Goal: Find contact information: Obtain details needed to contact an individual or organization

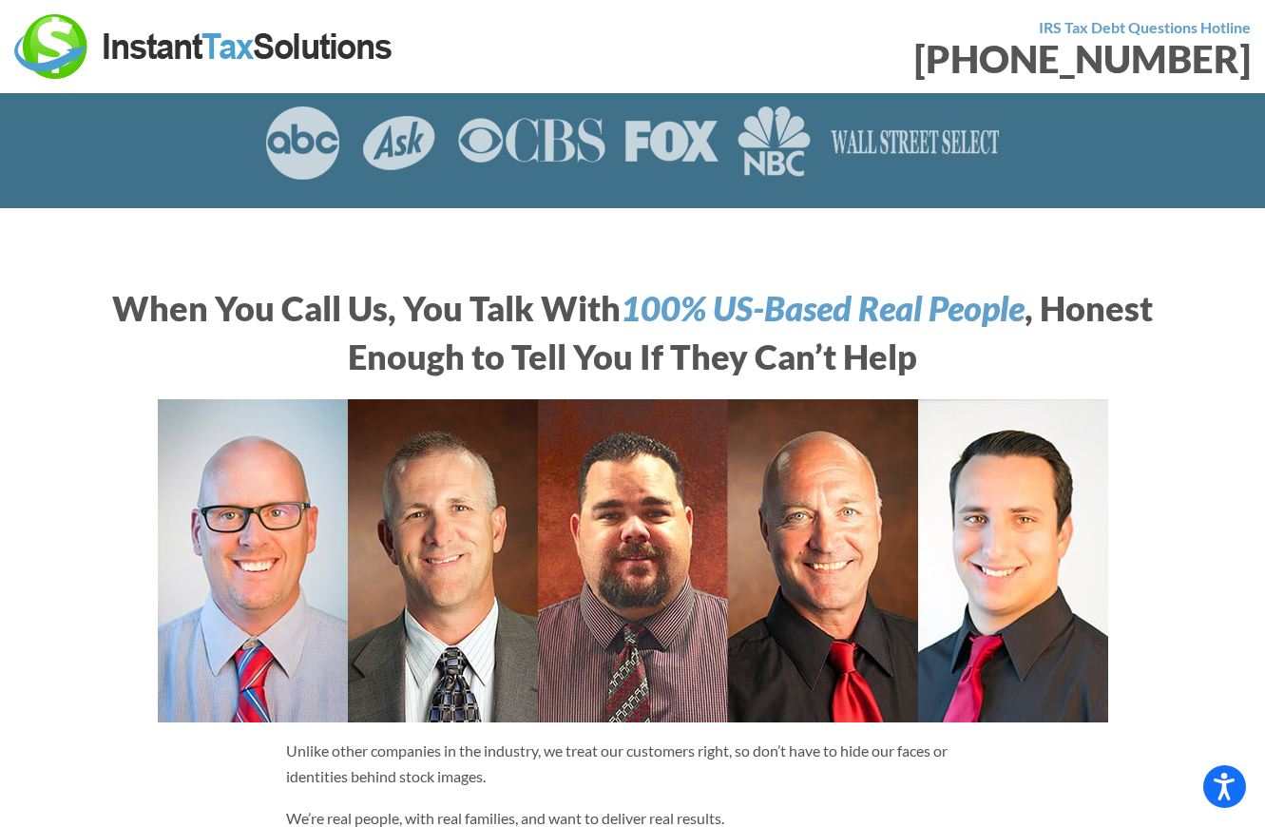
scroll to position [754, 0]
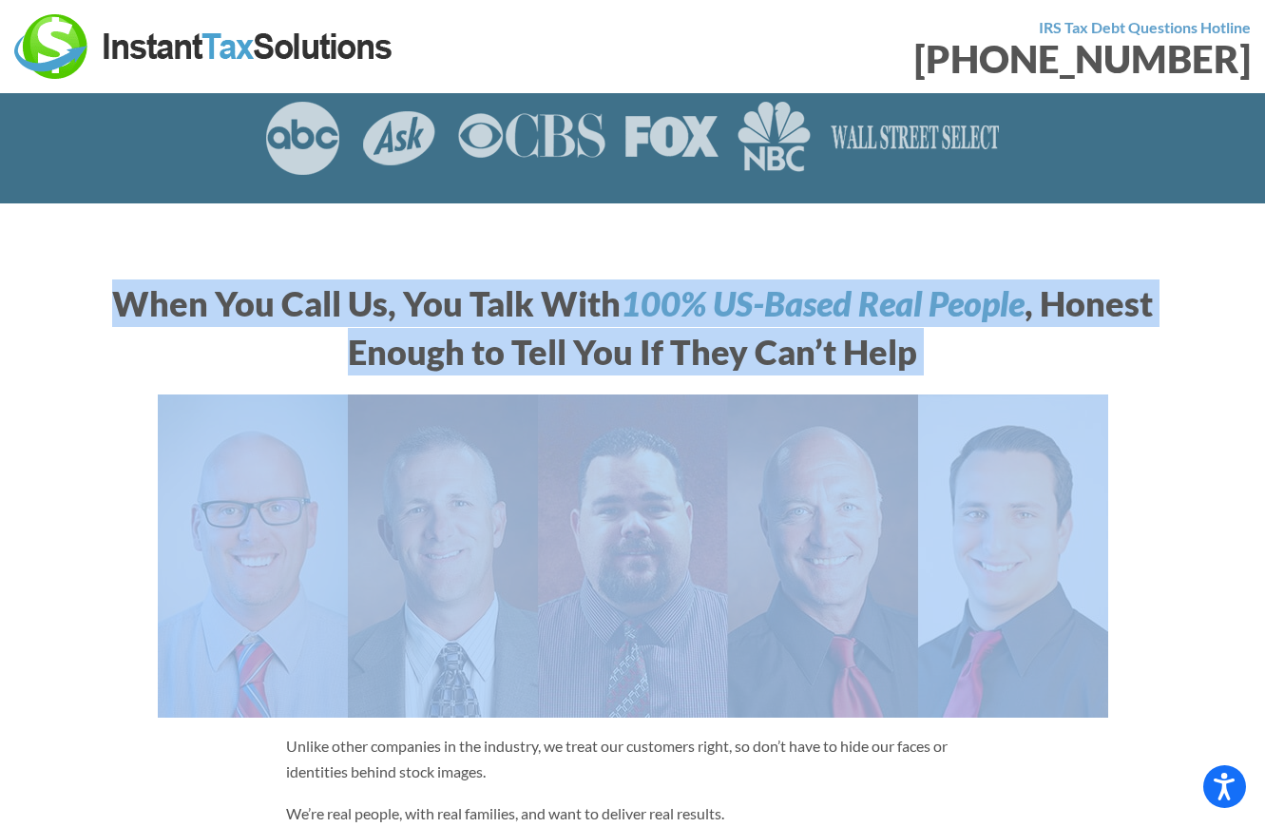
drag, startPoint x: 86, startPoint y: 275, endPoint x: 979, endPoint y: 374, distance: 898.0
click at [979, 374] on section "When You Call Us, You Talk With 100% US-Based Real People , Honest Enough to Te…" at bounding box center [632, 716] width 1265 height 1026
click at [979, 374] on div "When You Call Us, You Talk With 100% US-Based Real People , Honest Enough to Te…" at bounding box center [633, 501] width 1084 height 463
drag, startPoint x: 979, startPoint y: 374, endPoint x: 193, endPoint y: 298, distance: 789.6
click at [193, 298] on div "When You Call Us, You Talk With 100% US-Based Real People , Honest Enough to Te…" at bounding box center [633, 501] width 1084 height 463
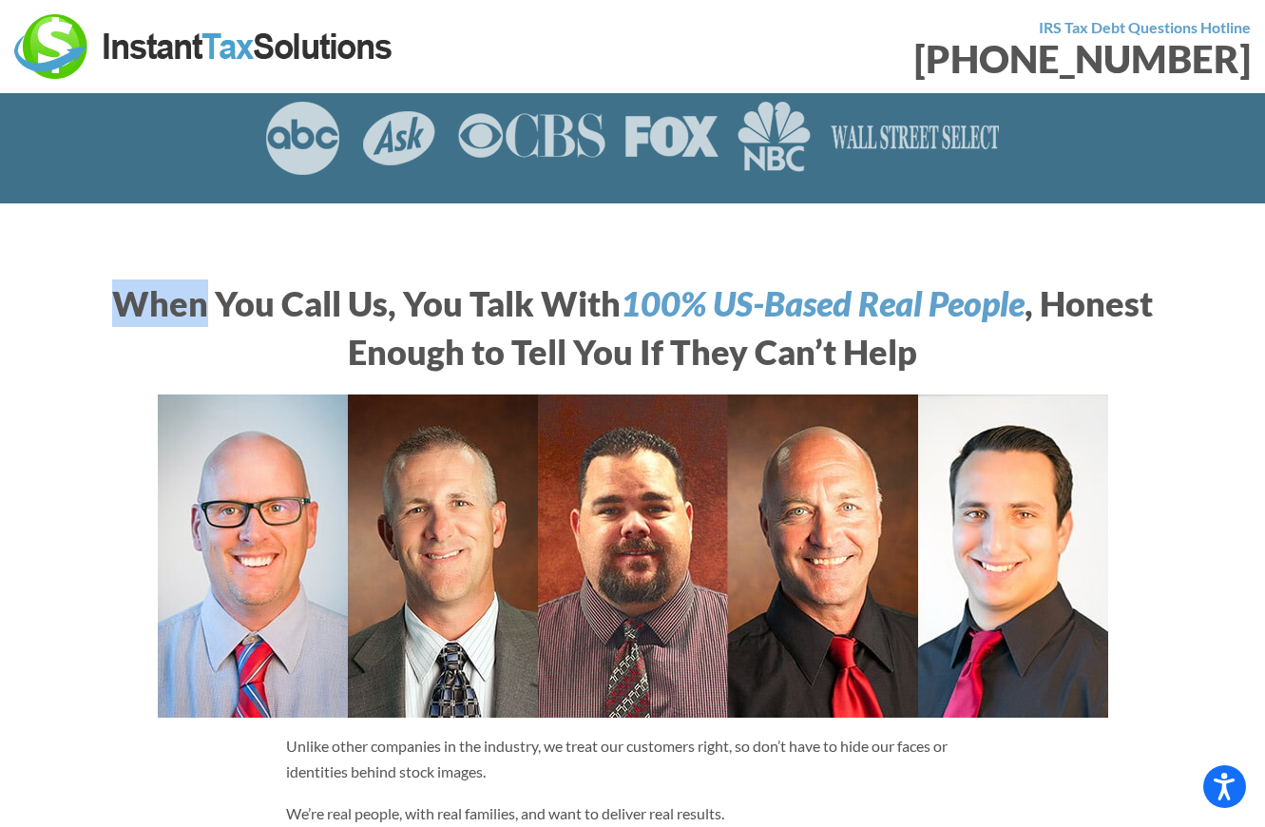
click at [172, 256] on section "When You Call Us, You Talk With 100% US-Based Real People , Honest Enough to Te…" at bounding box center [632, 716] width 1265 height 1026
click at [163, 230] on section "When You Call Us, You Talk With 100% US-Based Real People , Honest Enough to Te…" at bounding box center [632, 716] width 1265 height 1026
click at [85, 266] on section "When You Call Us, You Talk With 100% US-Based Real People , Honest Enough to Te…" at bounding box center [632, 716] width 1265 height 1026
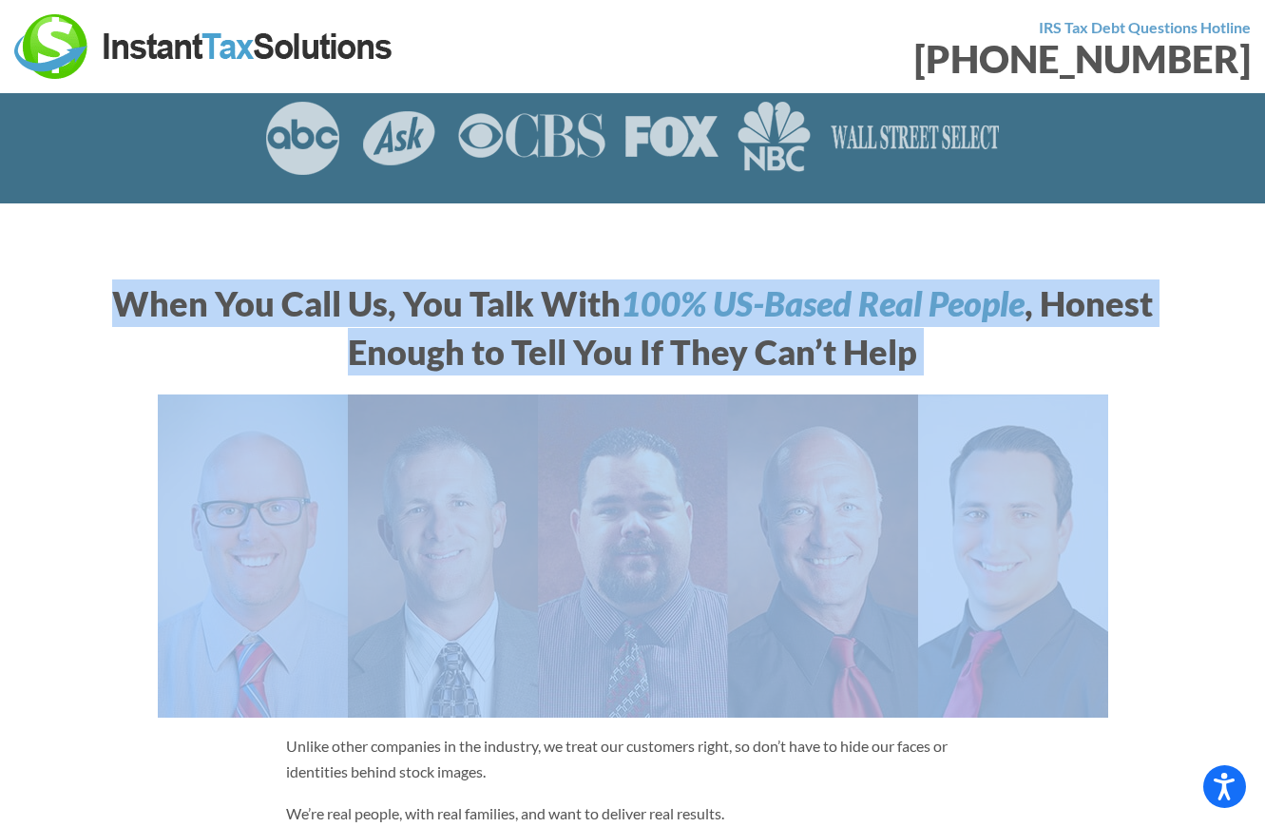
drag, startPoint x: 86, startPoint y: 291, endPoint x: 950, endPoint y: 389, distance: 869.5
click at [952, 389] on section "When You Call Us, You Talk With 100% US-Based Real People , Honest Enough to Te…" at bounding box center [632, 716] width 1265 height 1026
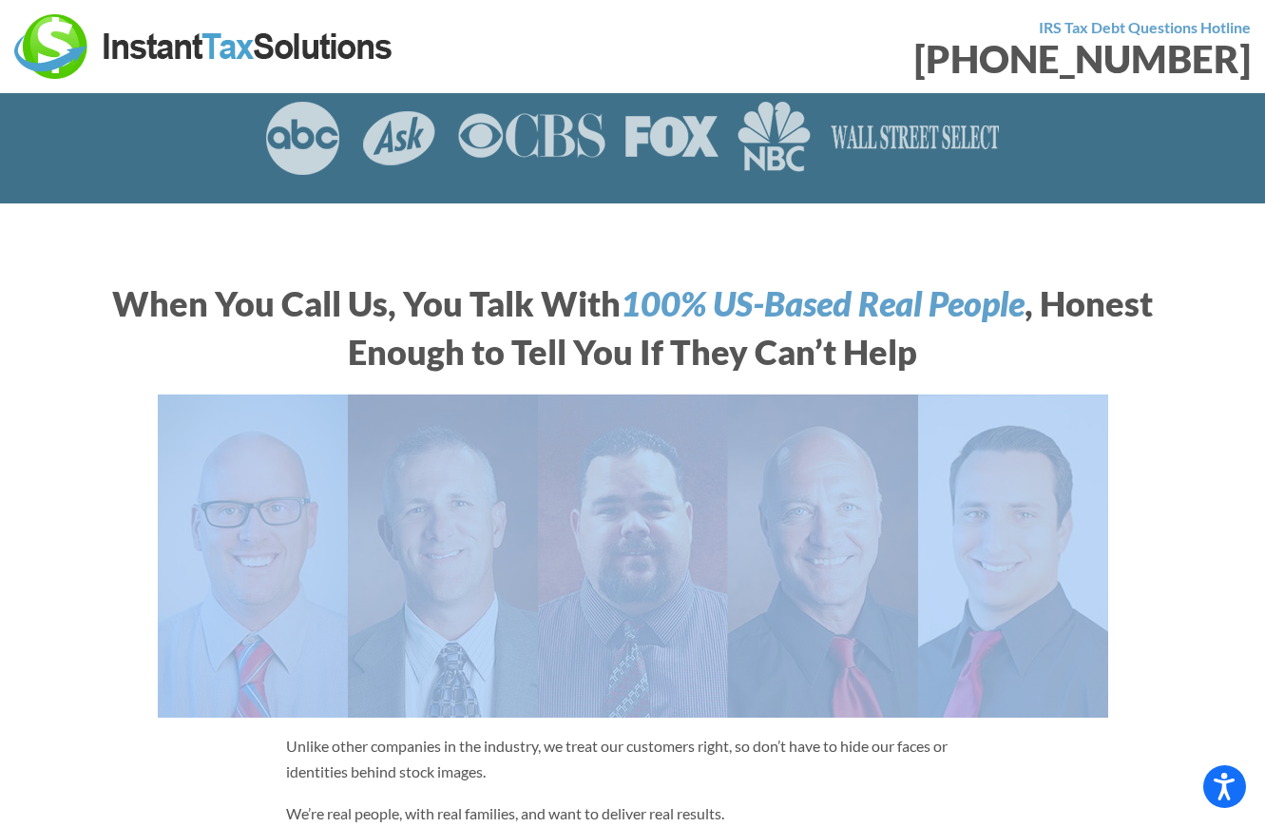
click at [934, 389] on div "When You Call Us, You Talk With 100% US-Based Real People , Honest Enough to Te…" at bounding box center [633, 501] width 1084 height 463
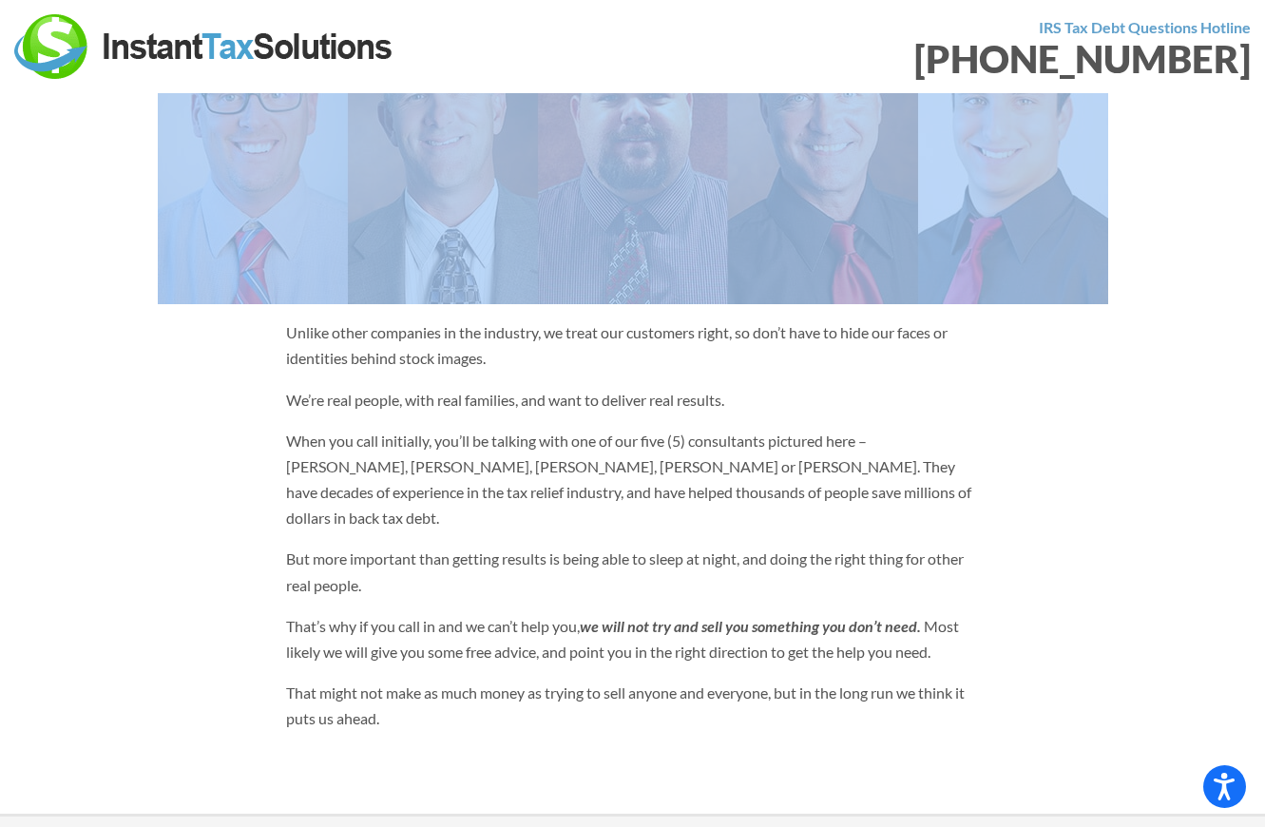
scroll to position [1240, 0]
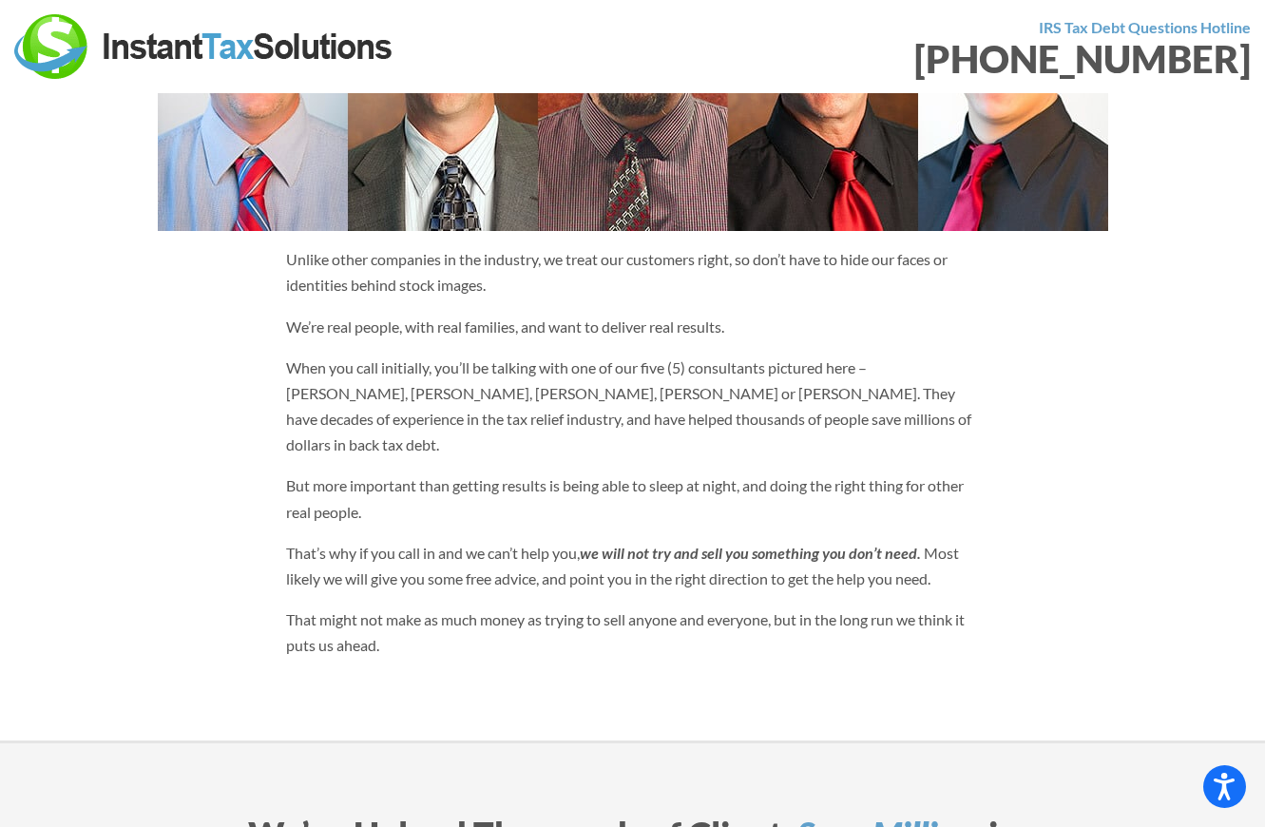
click at [891, 422] on p "When you call initially, you’ll be talking with one of our five (5) consultants…" at bounding box center [633, 407] width 694 height 104
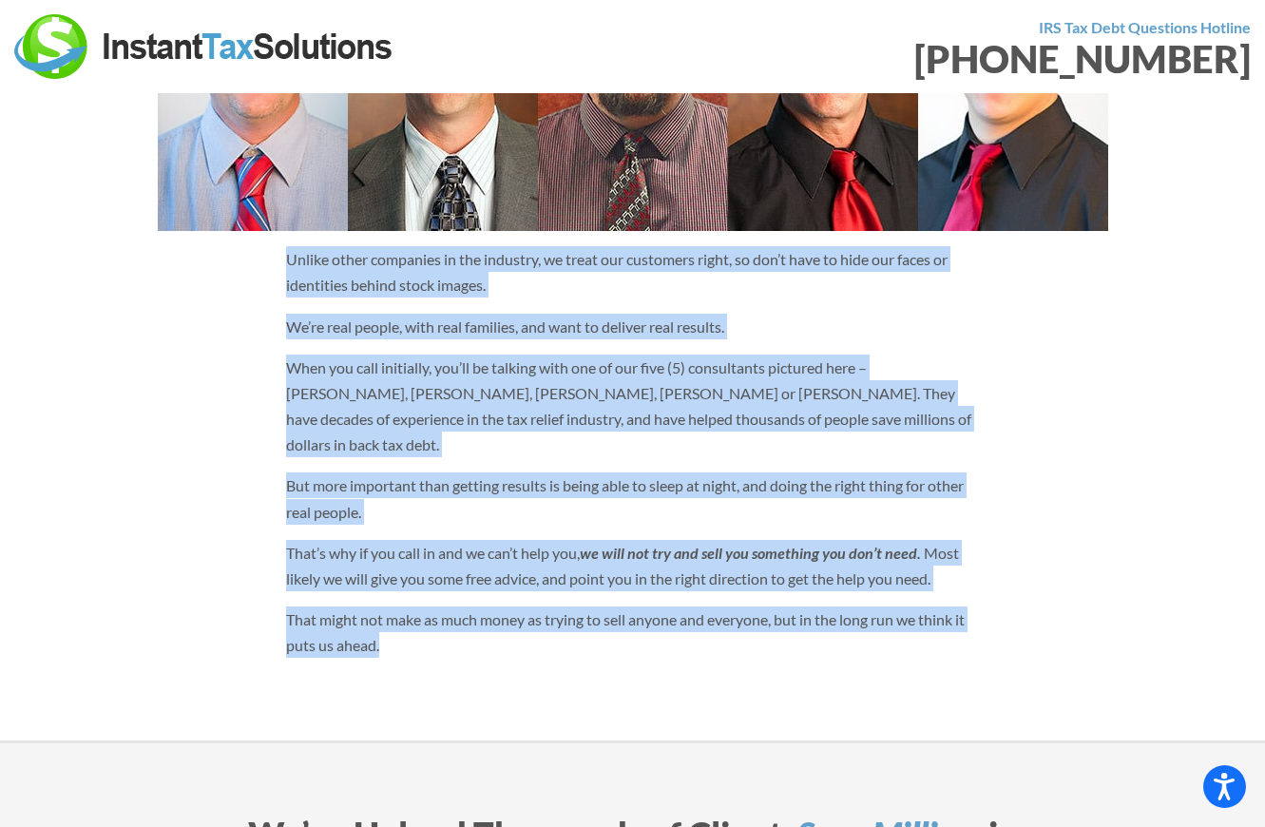
drag, startPoint x: 278, startPoint y: 248, endPoint x: 701, endPoint y: 659, distance: 589.5
click at [700, 660] on section "When You Call Us, You Talk With 100% US-Based Real People , Honest Enough to Te…" at bounding box center [632, 230] width 1265 height 1026
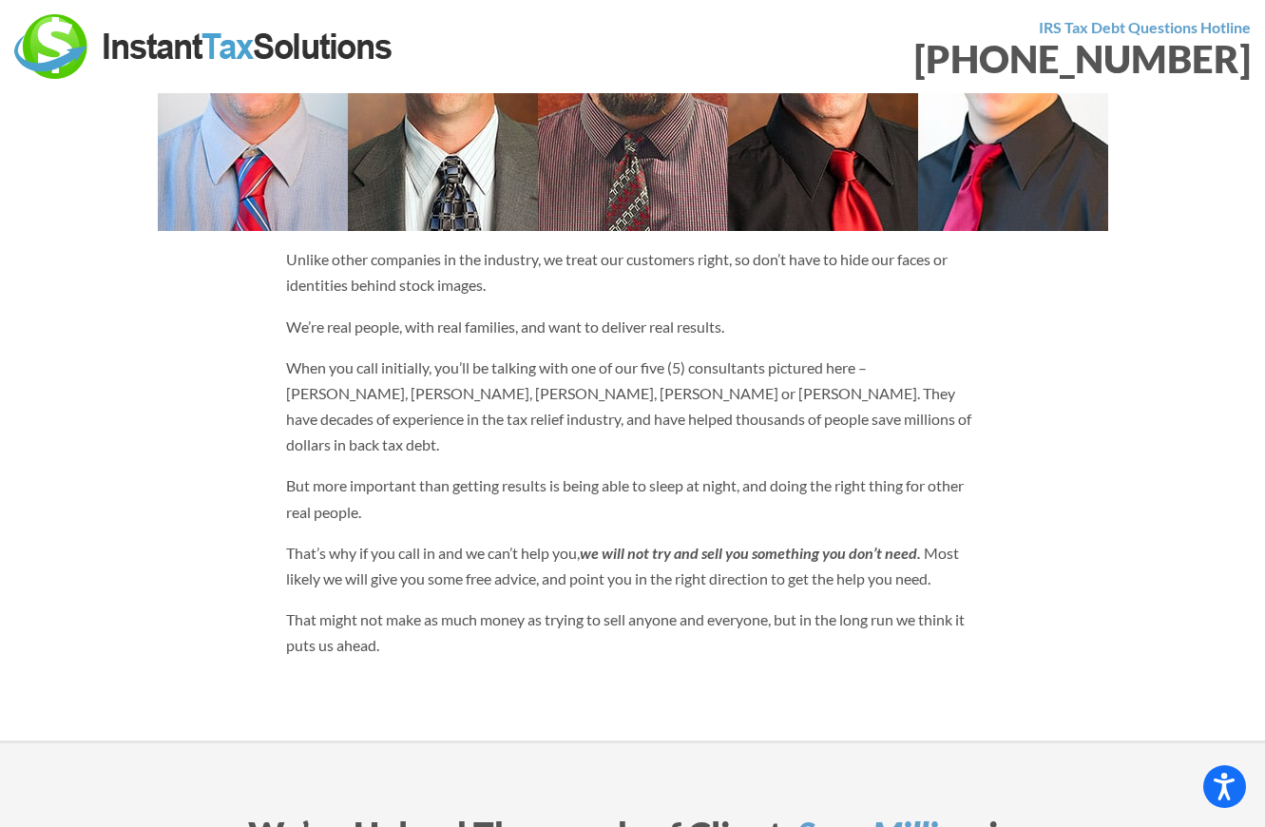
click at [760, 642] on section "When You Call Us, You Talk With 100% US-Based Real People , Honest Enough to Te…" at bounding box center [632, 230] width 1265 height 1026
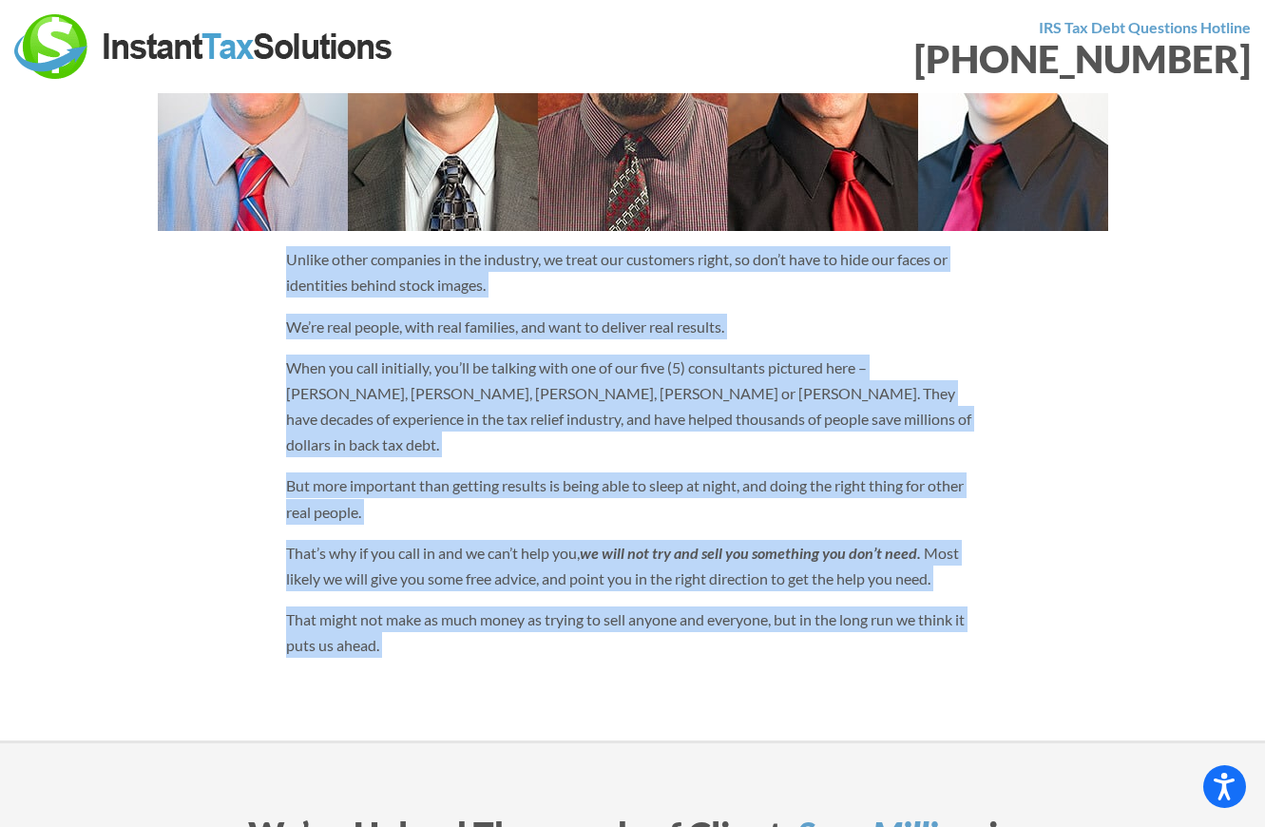
drag, startPoint x: 760, startPoint y: 642, endPoint x: 298, endPoint y: 250, distance: 606.3
click at [298, 250] on section "When You Call Us, You Talk With 100% US-Based Real People , Honest Enough to Te…" at bounding box center [632, 230] width 1265 height 1026
click at [287, 250] on p "Unlike other companies in the industry, we treat our customers right, so don’t …" at bounding box center [633, 271] width 694 height 51
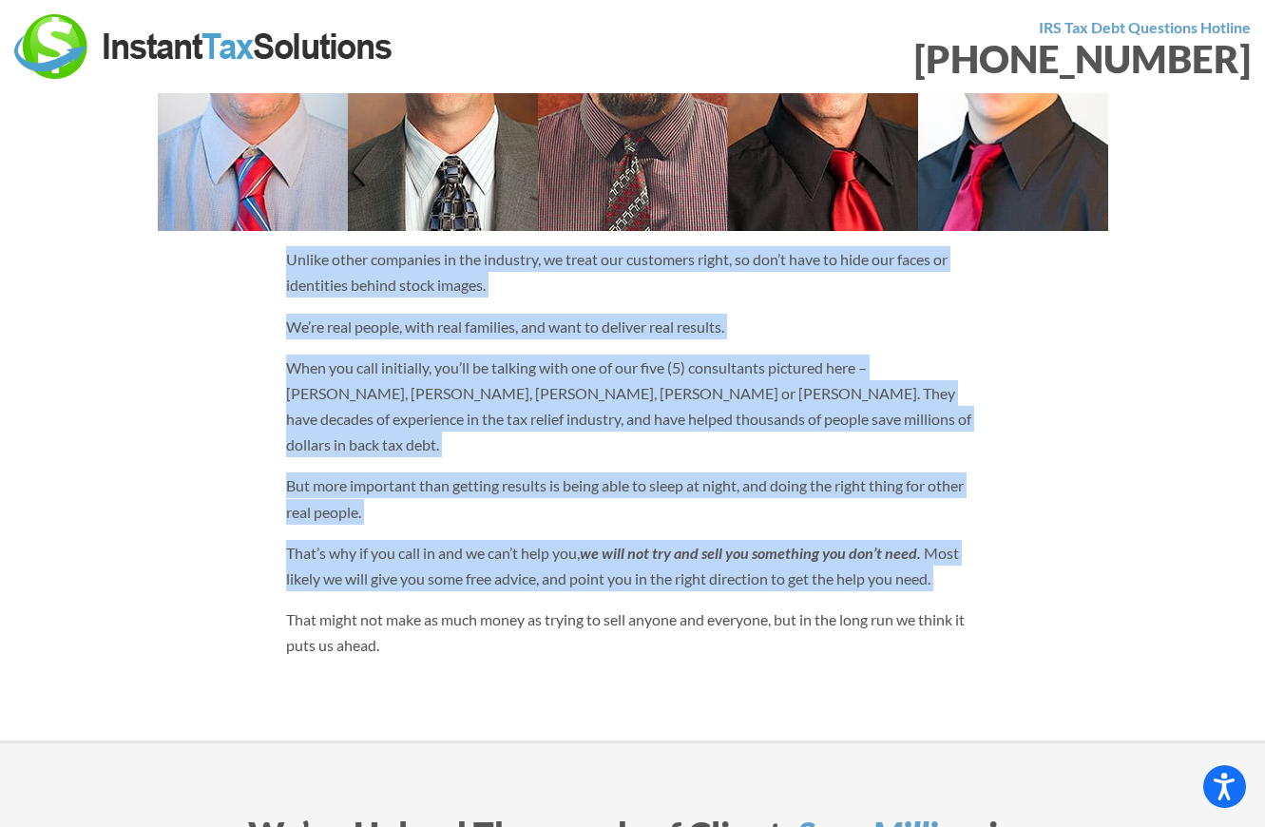
scroll to position [1239, 0]
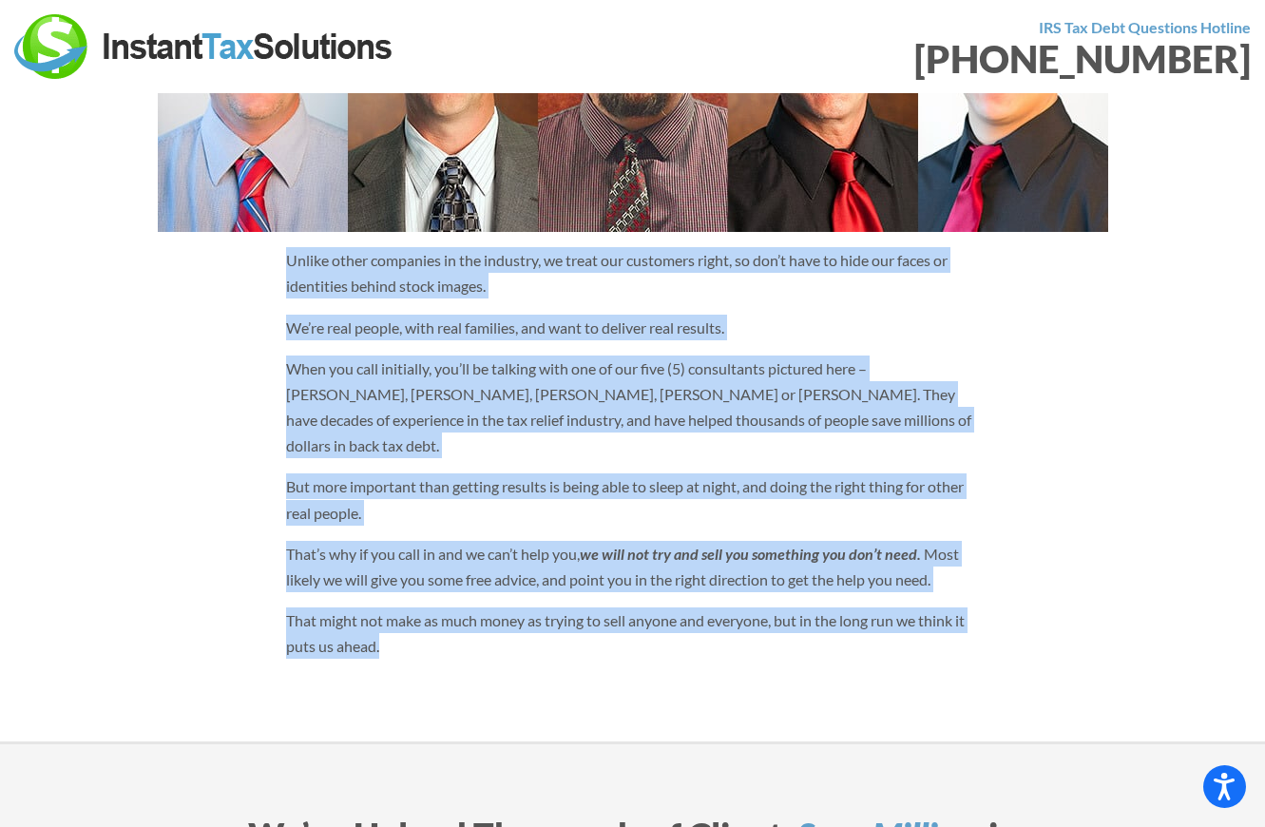
drag, startPoint x: 287, startPoint y: 250, endPoint x: 668, endPoint y: 612, distance: 525.7
click at [667, 611] on div "Unlike other companies in the industry, we treat our customers right, so don’t …" at bounding box center [633, 460] width 722 height 427
click at [698, 635] on div "Unlike other companies in the industry, we treat our customers right, so don’t …" at bounding box center [633, 460] width 722 height 427
drag, startPoint x: 723, startPoint y: 647, endPoint x: 287, endPoint y: 254, distance: 587.5
click at [287, 254] on section "When You Call Us, You Talk With 100% US-Based Real People , Honest Enough to Te…" at bounding box center [632, 231] width 1265 height 1026
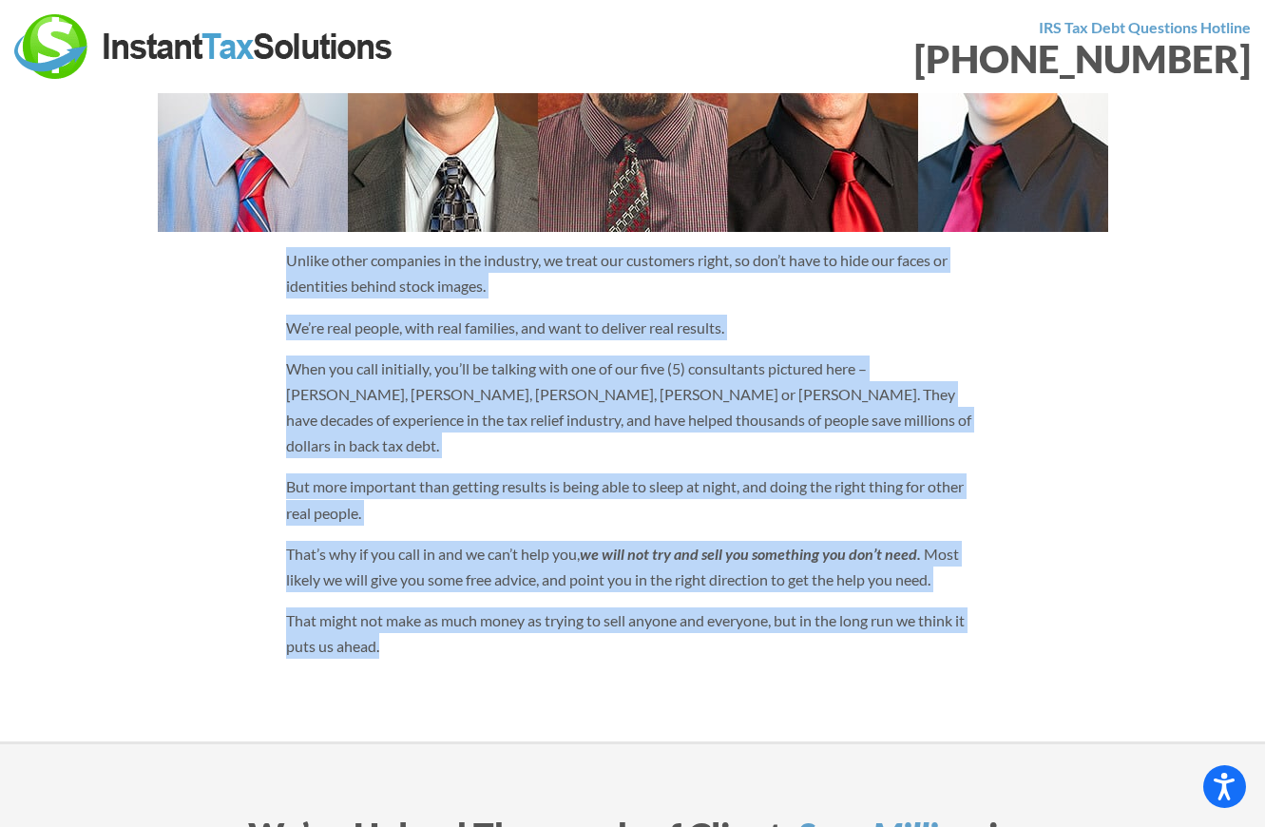
click at [287, 254] on p "Unlike other companies in the industry, we treat our customers right, so don’t …" at bounding box center [633, 272] width 694 height 51
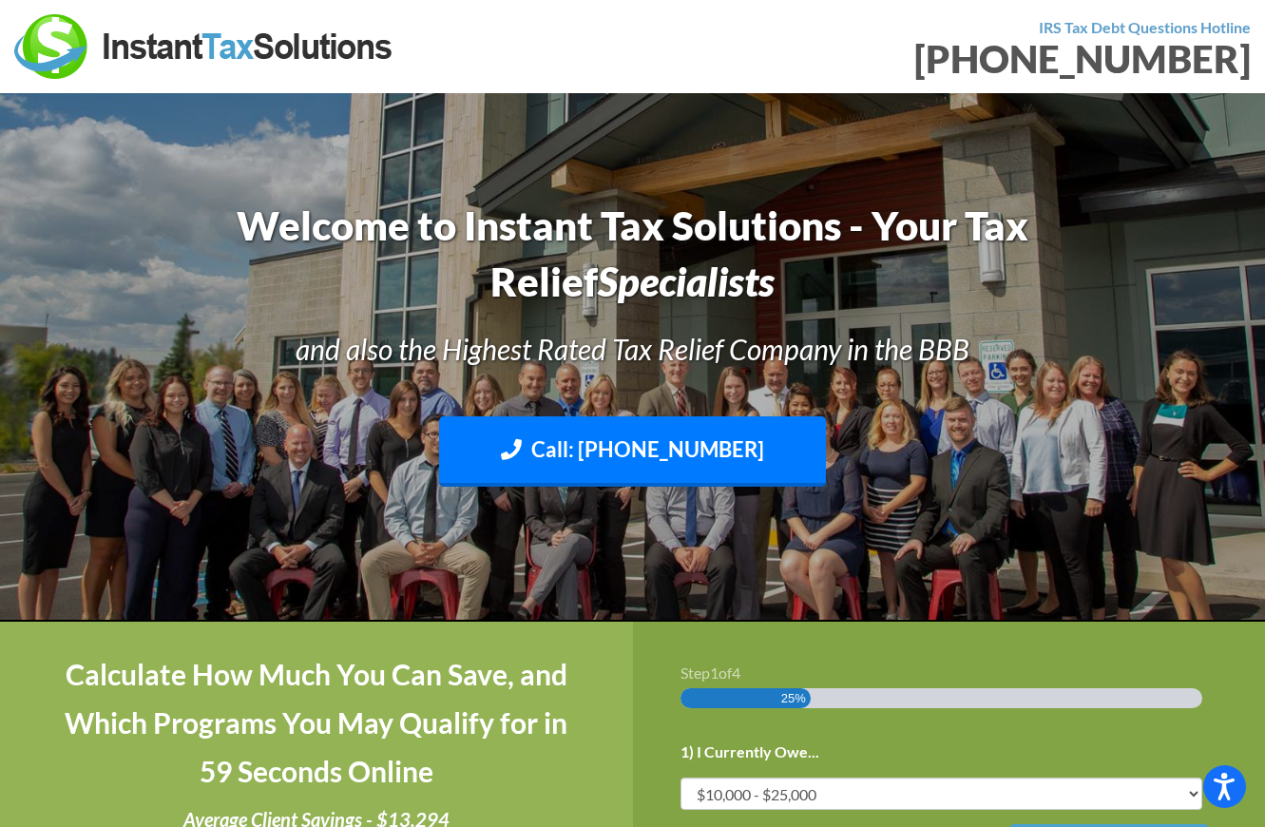
scroll to position [0, 0]
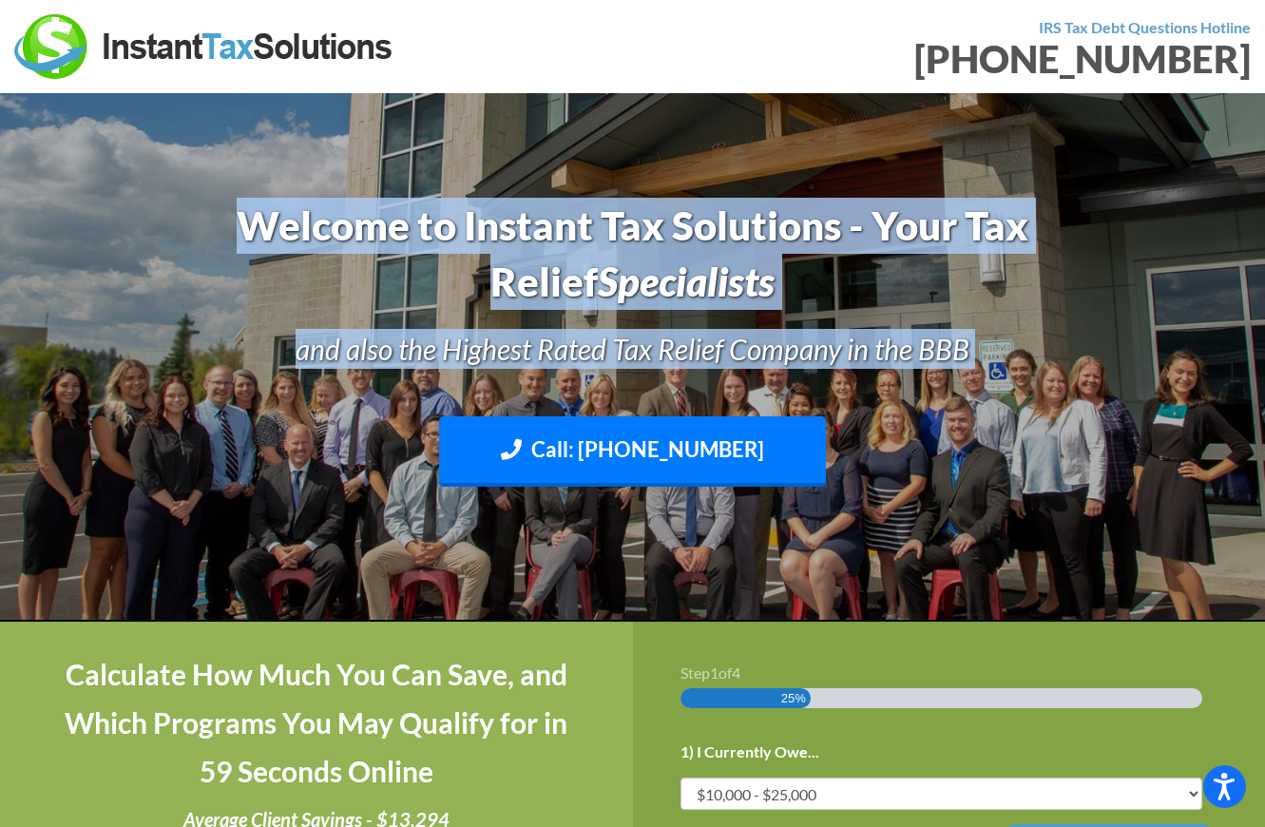
drag, startPoint x: 169, startPoint y: 211, endPoint x: 984, endPoint y: 402, distance: 836.7
click at [985, 401] on div "Welcome to Instant Tax Solutions - Your Tax Relief Specialists and also the Hig…" at bounding box center [632, 356] width 999 height 336
click at [984, 402] on div "Call: [PHONE_NUMBER] Text: [PHONE_NUMBER]" at bounding box center [632, 457] width 970 height 138
